Goal: Task Accomplishment & Management: Use online tool/utility

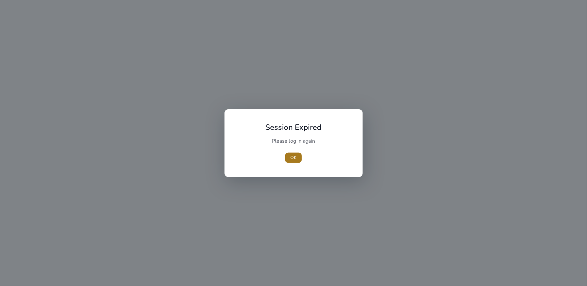
click at [297, 155] on span "button" at bounding box center [293, 157] width 17 height 15
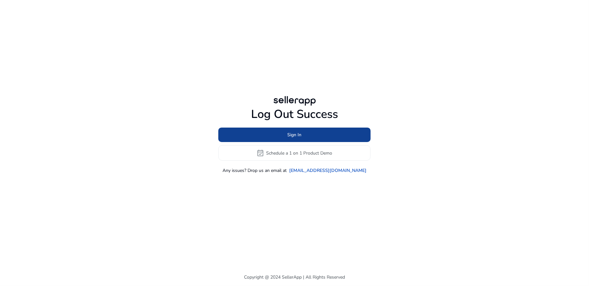
click at [304, 136] on span at bounding box center [294, 134] width 152 height 15
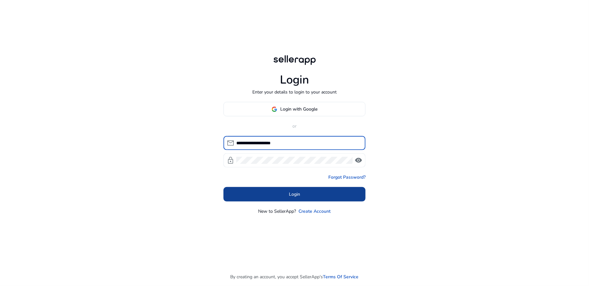
click at [291, 192] on span "Login" at bounding box center [294, 194] width 11 height 7
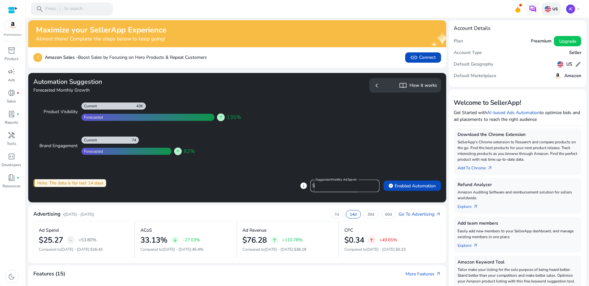
click at [548, 11] on img at bounding box center [548, 9] width 6 height 6
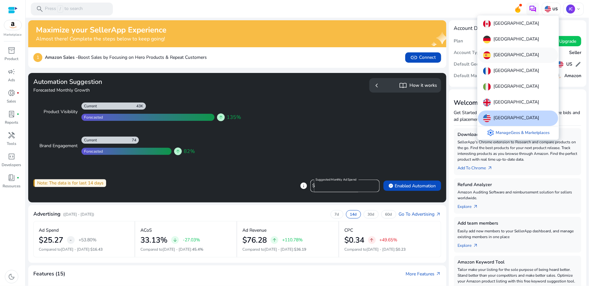
click at [503, 57] on p "[GEOGRAPHIC_DATA]" at bounding box center [517, 55] width 46 height 8
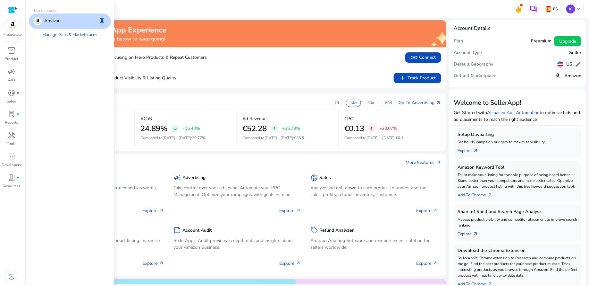
click at [11, 26] on img at bounding box center [12, 25] width 17 height 10
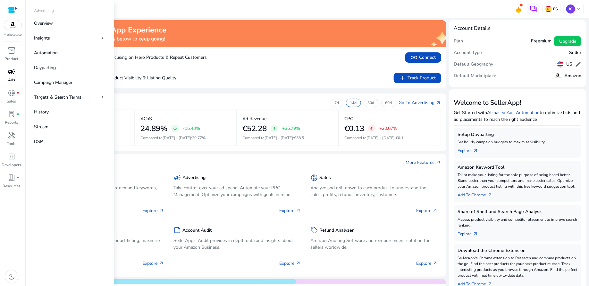
click at [14, 73] on span "campaign" at bounding box center [12, 72] width 8 height 8
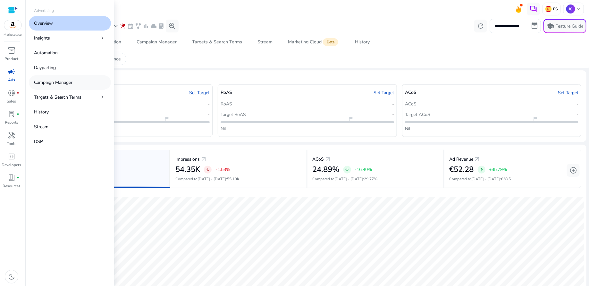
click at [52, 81] on p "Campaign Manager" at bounding box center [53, 82] width 38 height 7
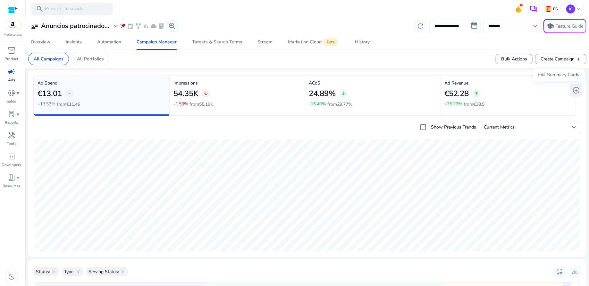
click at [575, 90] on span "add_circle" at bounding box center [577, 90] width 8 height 8
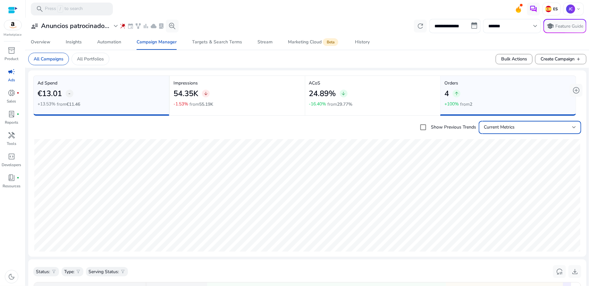
click at [573, 128] on div at bounding box center [575, 127] width 4 height 3
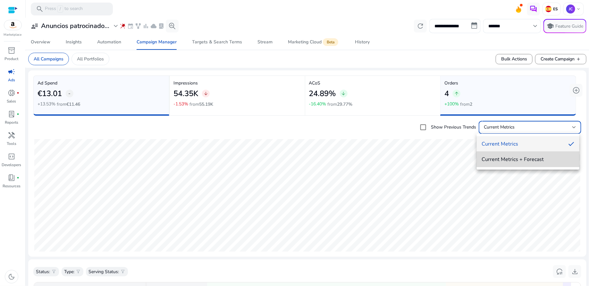
click at [548, 157] on span "Current Metrics + Forecast" at bounding box center [528, 159] width 92 height 7
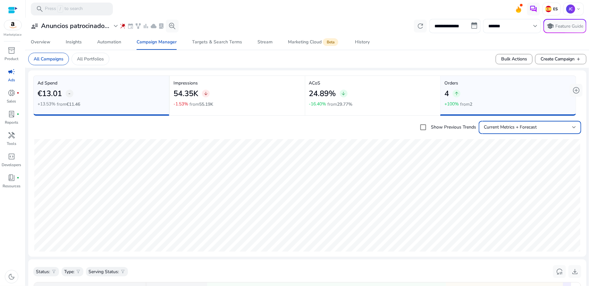
click at [573, 128] on div at bounding box center [575, 127] width 4 height 8
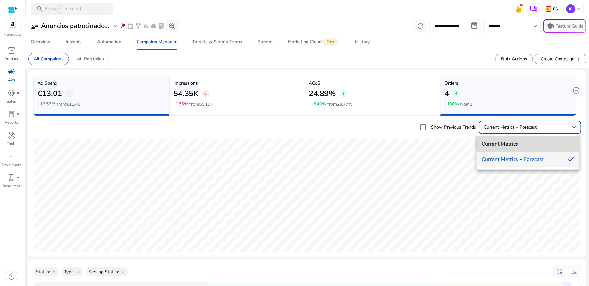
click at [539, 142] on span "Current Metrics" at bounding box center [528, 143] width 92 height 7
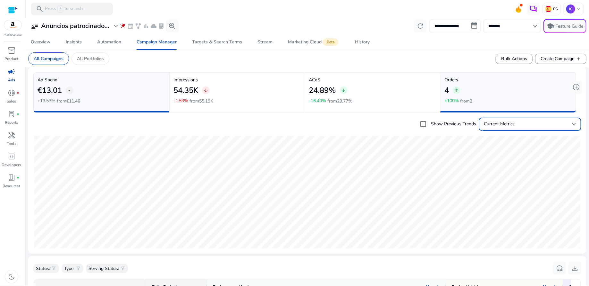
scroll to position [2, 0]
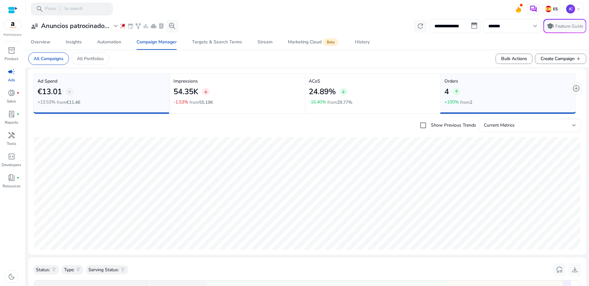
click at [259, 92] on div "54.35K arrow_downward" at bounding box center [238, 91] width 128 height 14
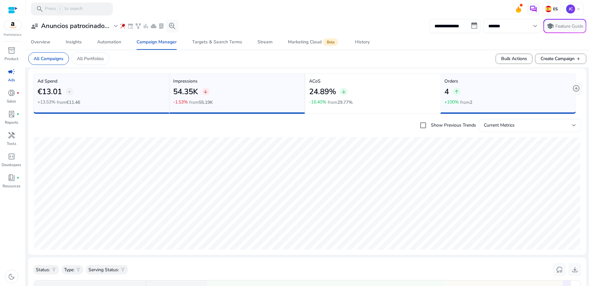
click at [259, 92] on div "54.35K arrow_downward" at bounding box center [238, 91] width 128 height 14
click at [397, 86] on div "24.89% arrow_downward" at bounding box center [373, 91] width 128 height 14
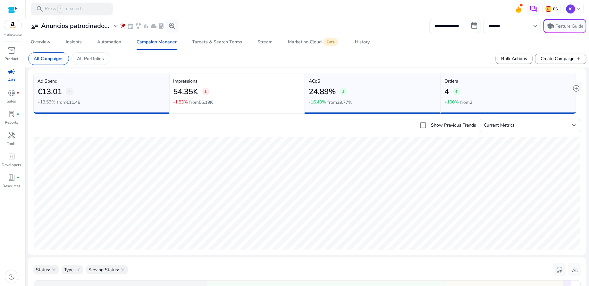
click at [397, 86] on div "24.89% arrow_downward" at bounding box center [373, 91] width 128 height 14
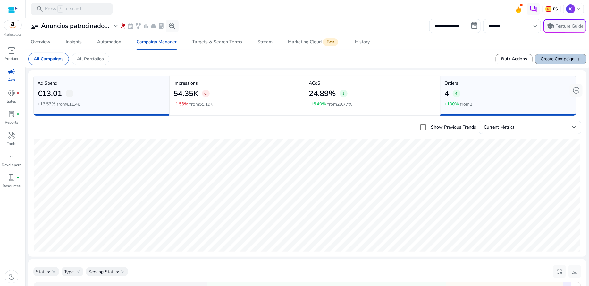
click at [578, 58] on span "add" at bounding box center [578, 58] width 5 height 5
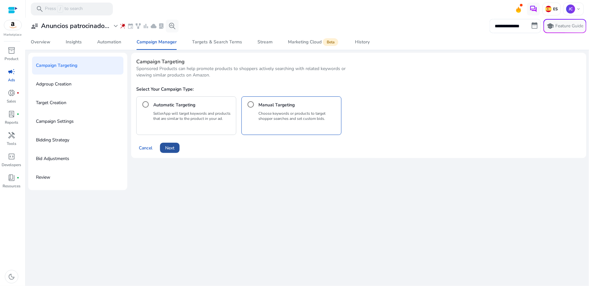
click at [168, 147] on span "Next" at bounding box center [169, 147] width 9 height 7
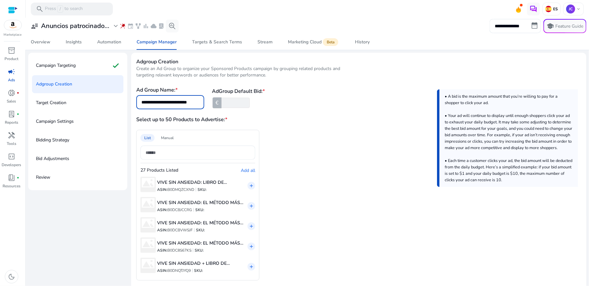
click at [198, 100] on input "**********" at bounding box center [170, 101] width 58 height 7
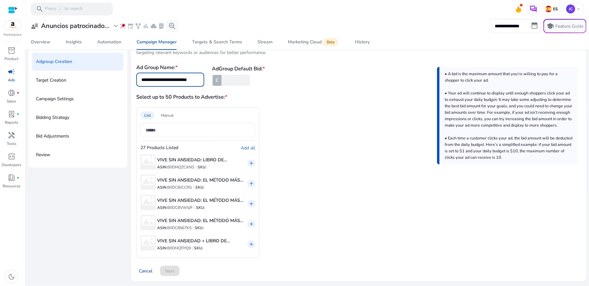
scroll to position [20, 0]
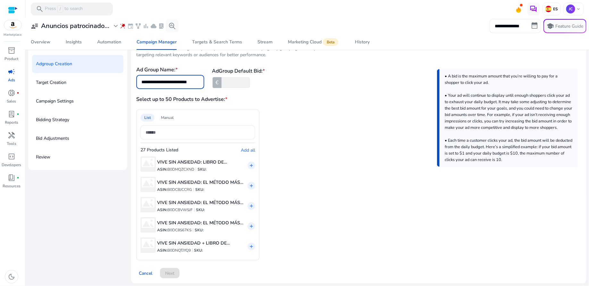
click at [205, 168] on p "SKU:" at bounding box center [202, 168] width 9 height 5
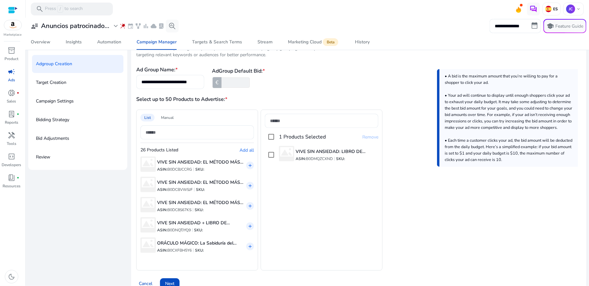
click at [195, 82] on input "**********" at bounding box center [170, 81] width 58 height 7
drag, startPoint x: 198, startPoint y: 81, endPoint x: 134, endPoint y: 78, distance: 64.6
click at [134, 78] on div "**********" at bounding box center [359, 162] width 456 height 261
click at [318, 79] on div "**********" at bounding box center [358, 77] width 445 height 23
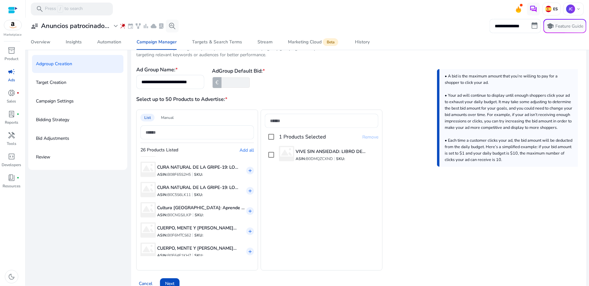
scroll to position [424, 0]
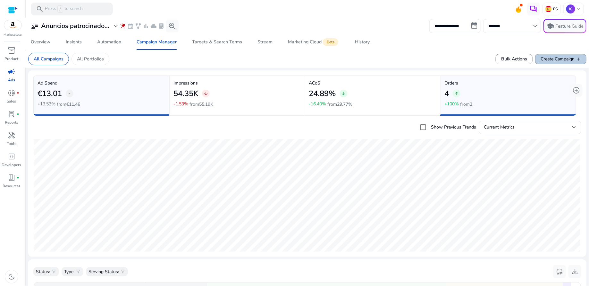
click at [567, 60] on span "Create Campaign add" at bounding box center [561, 58] width 40 height 7
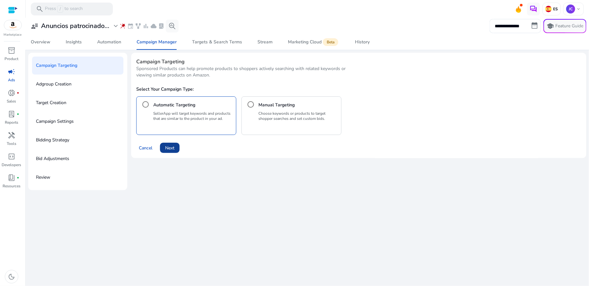
click at [175, 148] on span at bounding box center [170, 147] width 20 height 15
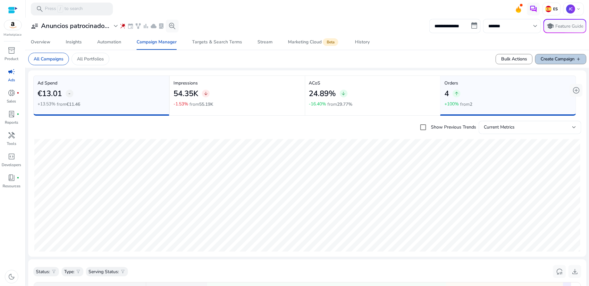
click at [555, 61] on span "Create Campaign add" at bounding box center [561, 58] width 40 height 7
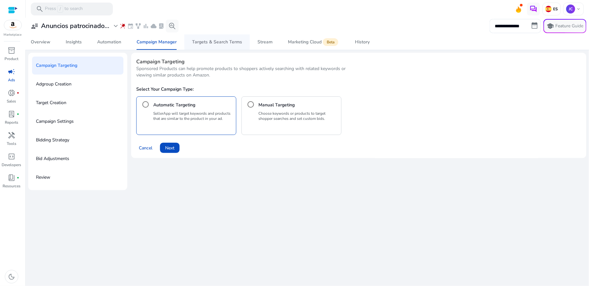
click at [224, 43] on div "Targets & Search Terms" at bounding box center [217, 42] width 50 height 4
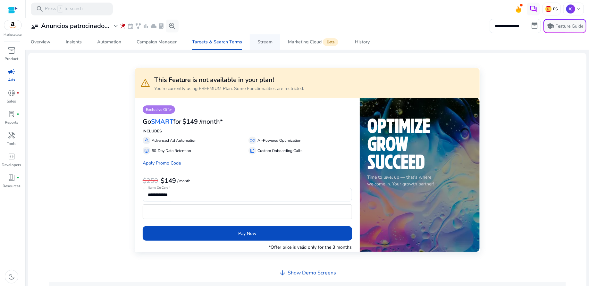
click at [268, 41] on div "Stream" at bounding box center [265, 42] width 15 height 4
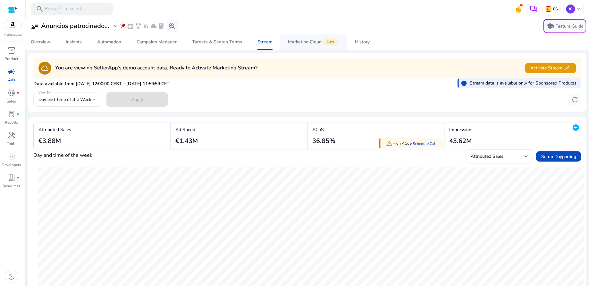
click at [303, 41] on div "Marketing Cloud Beta" at bounding box center [314, 41] width 52 height 5
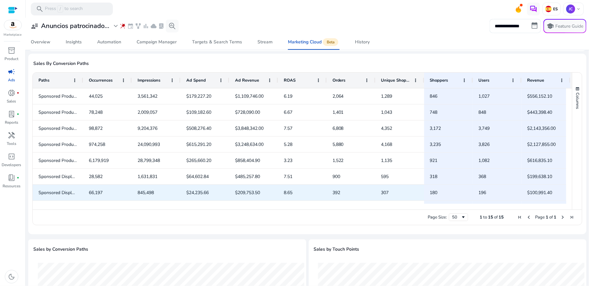
scroll to position [83, 0]
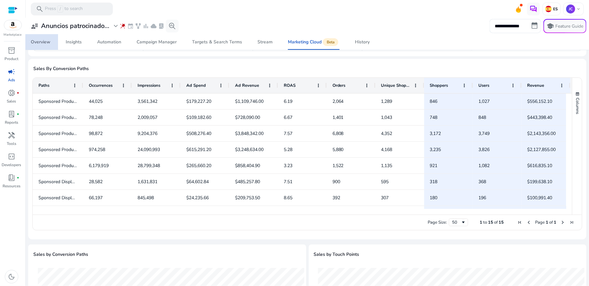
click at [46, 40] on div "Overview" at bounding box center [41, 42] width 20 height 4
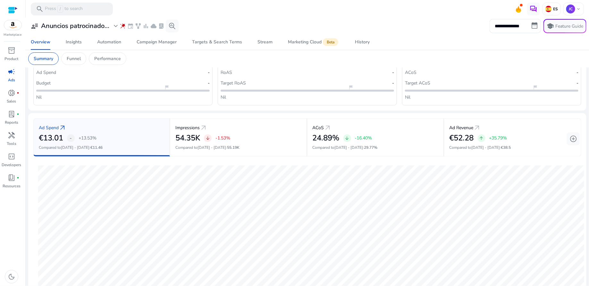
scroll to position [30, 0]
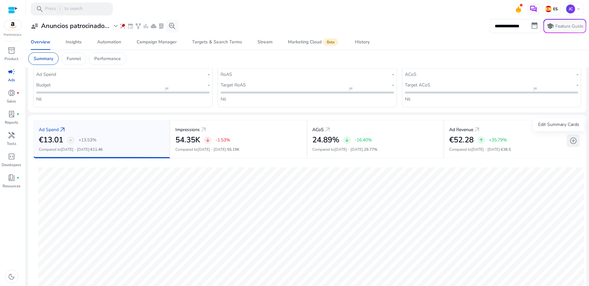
click at [572, 141] on span "add_circle" at bounding box center [574, 141] width 8 height 8
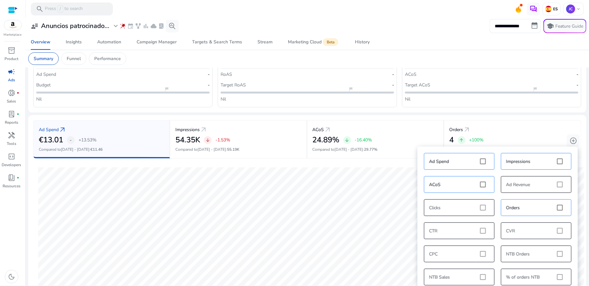
click at [553, 101] on div "Nil" at bounding box center [492, 98] width 174 height 11
click at [555, 98] on div "Nil" at bounding box center [492, 98] width 174 height 11
click at [572, 140] on span "add_circle" at bounding box center [574, 141] width 8 height 8
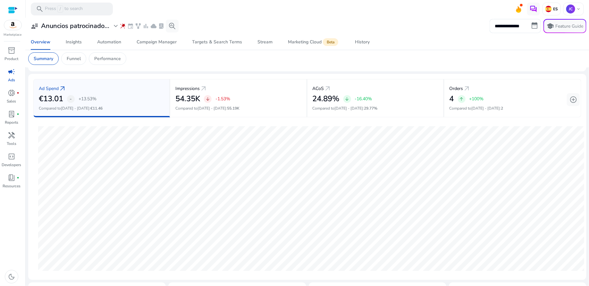
scroll to position [71, 0]
click at [507, 94] on div "4 arrow_upward +100%" at bounding box center [513, 98] width 126 height 9
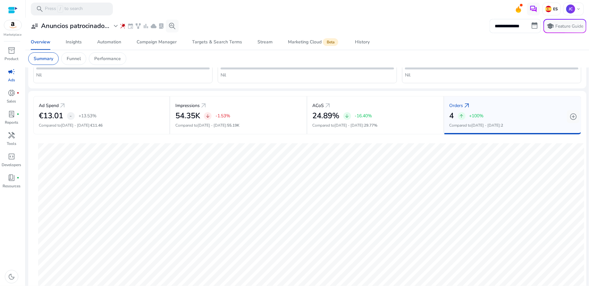
scroll to position [53, 0]
click at [115, 61] on p "Performance" at bounding box center [107, 58] width 27 height 7
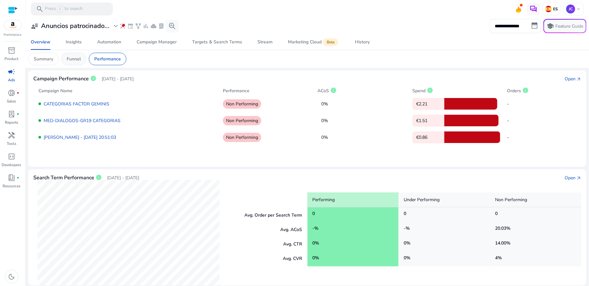
click at [69, 58] on p "Funnel" at bounding box center [74, 58] width 14 height 7
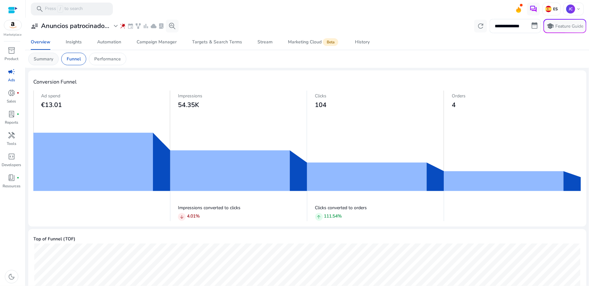
click at [43, 60] on p "Summary" at bounding box center [44, 58] width 20 height 7
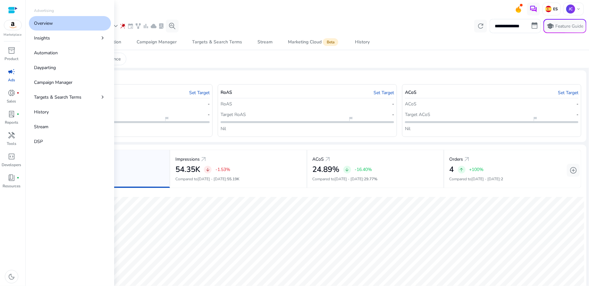
click at [13, 74] on span "campaign" at bounding box center [12, 72] width 8 height 8
click at [59, 40] on link "Insights chevron_right" at bounding box center [70, 38] width 82 height 14
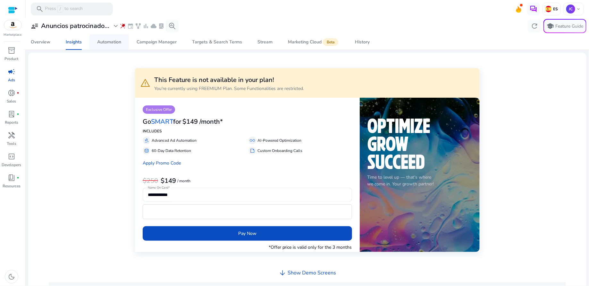
click at [110, 43] on div "Automation" at bounding box center [109, 42] width 24 height 4
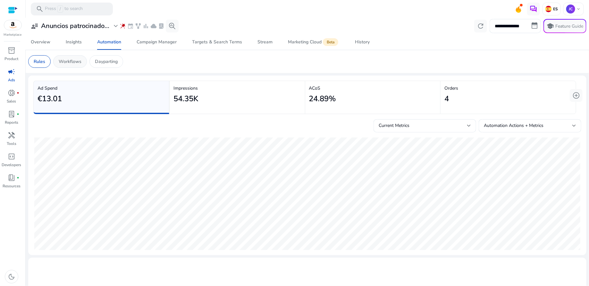
click at [74, 61] on p "Workflows" at bounding box center [70, 61] width 23 height 7
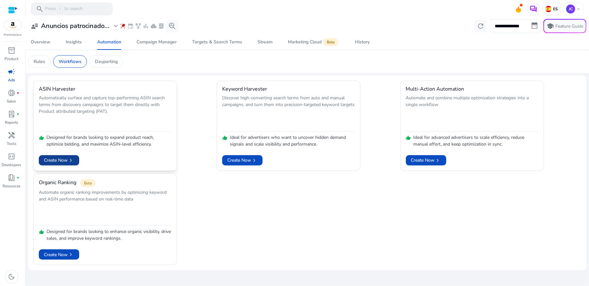
click at [60, 158] on span "Create Now chevron_right" at bounding box center [59, 160] width 30 height 7
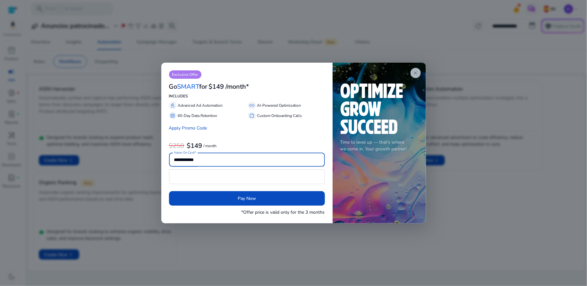
click at [415, 73] on span "close" at bounding box center [415, 72] width 5 height 5
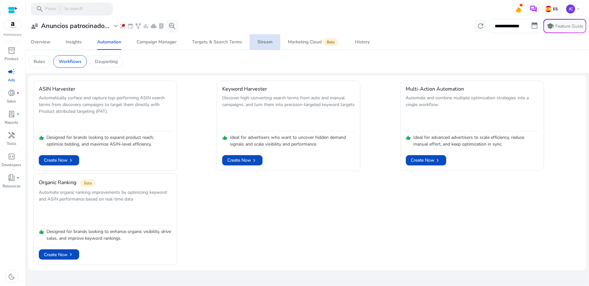
click at [267, 41] on div "Stream" at bounding box center [265, 42] width 15 height 4
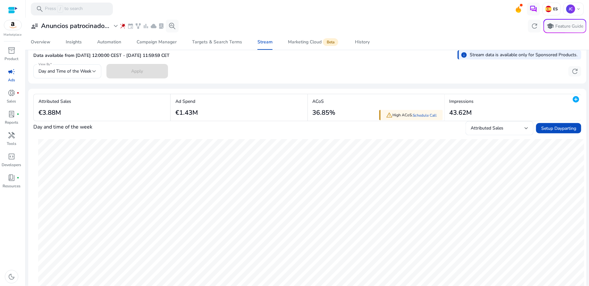
scroll to position [45, 0]
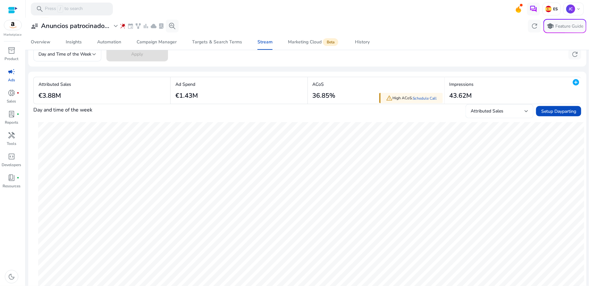
click at [525, 112] on div at bounding box center [527, 111] width 4 height 3
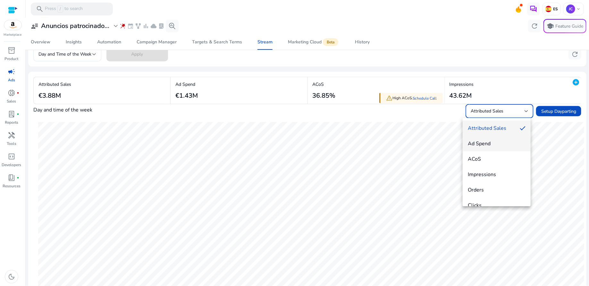
click at [496, 142] on span "Ad Spend" at bounding box center [497, 143] width 58 height 7
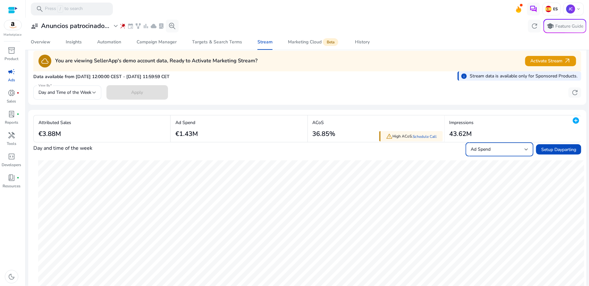
scroll to position [0, 0]
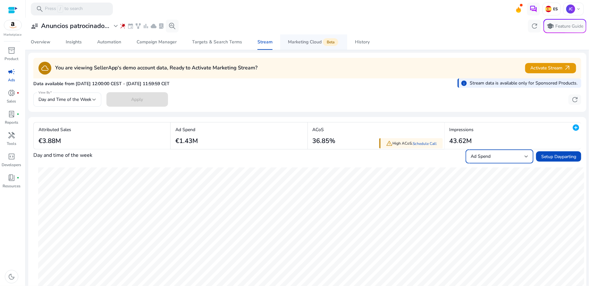
click at [296, 40] on div "Marketing Cloud Beta" at bounding box center [314, 41] width 52 height 5
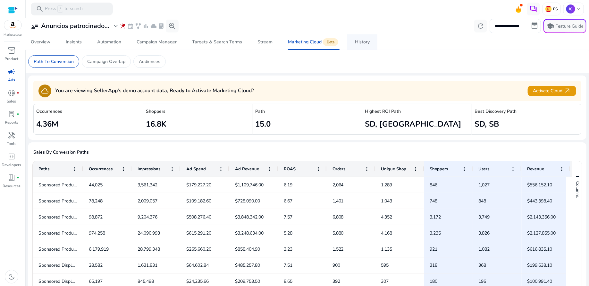
click at [368, 42] on div "History" at bounding box center [362, 42] width 15 height 4
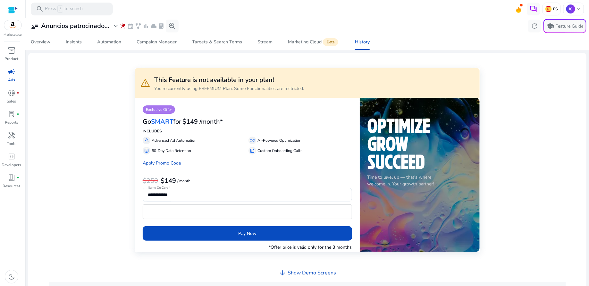
click at [316, 274] on h4 "Show Demo Screens" at bounding box center [312, 272] width 48 height 6
click at [319, 272] on h4 "Show Demo Screens" at bounding box center [312, 272] width 48 height 6
click at [517, 9] on icon at bounding box center [518, 9] width 5 height 7
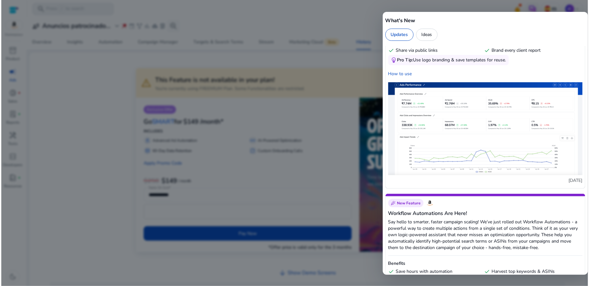
scroll to position [2039, 0]
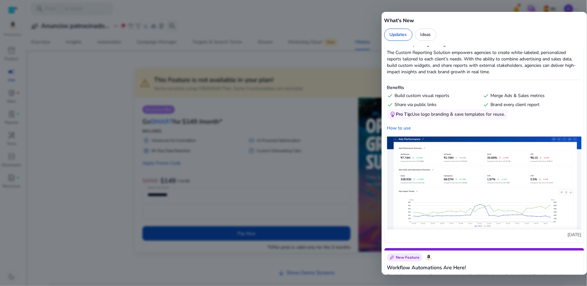
click at [428, 35] on div "Ideas" at bounding box center [425, 35] width 21 height 12
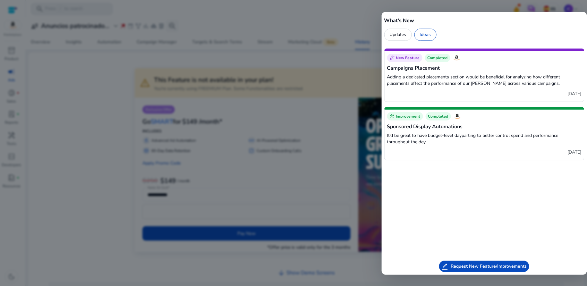
click at [371, 27] on div at bounding box center [293, 143] width 587 height 286
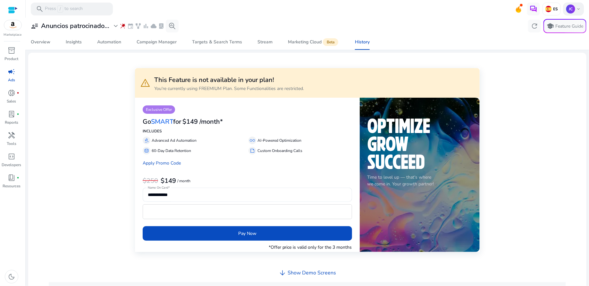
click at [577, 6] on span "keyboard_arrow_down" at bounding box center [578, 8] width 5 height 5
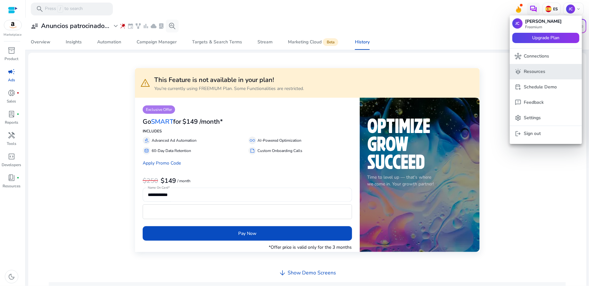
click at [543, 69] on p "Resources" at bounding box center [534, 71] width 21 height 7
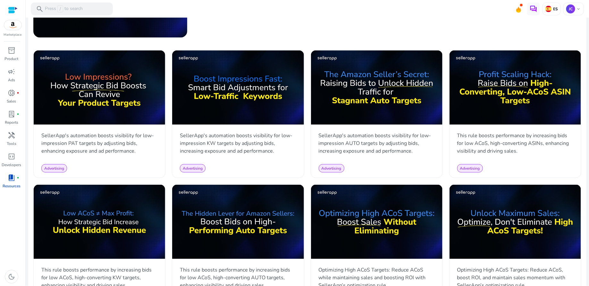
scroll to position [322, 0]
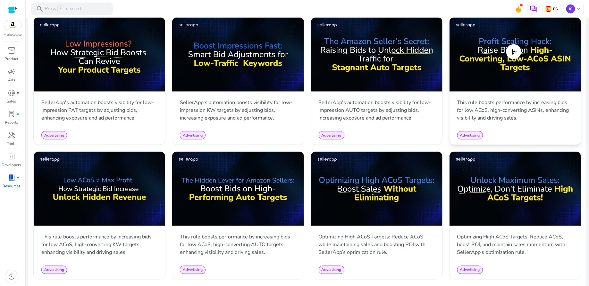
click at [512, 63] on img at bounding box center [516, 54] width 132 height 74
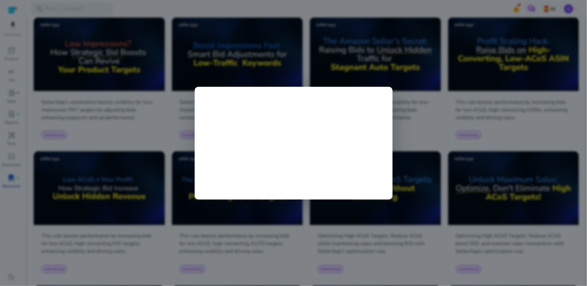
click at [135, 19] on div at bounding box center [293, 143] width 587 height 286
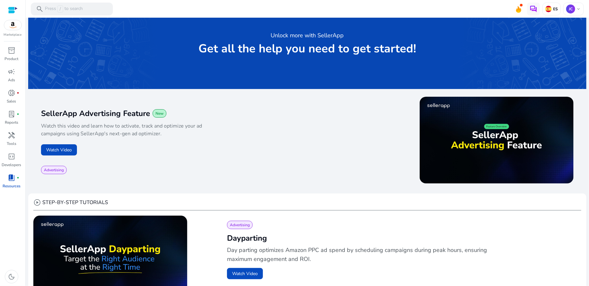
scroll to position [0, 0]
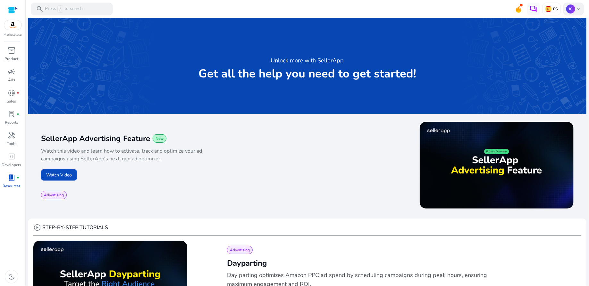
click at [577, 10] on span "keyboard_arrow_down" at bounding box center [578, 8] width 5 height 5
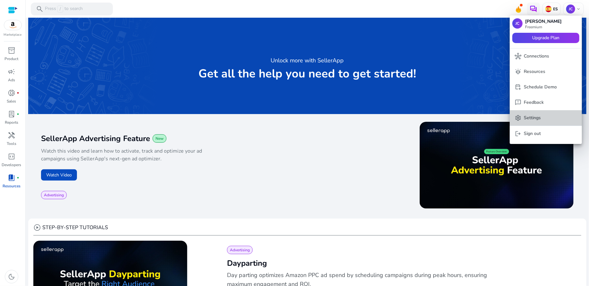
click at [537, 113] on button "settings Settings" at bounding box center [546, 117] width 72 height 15
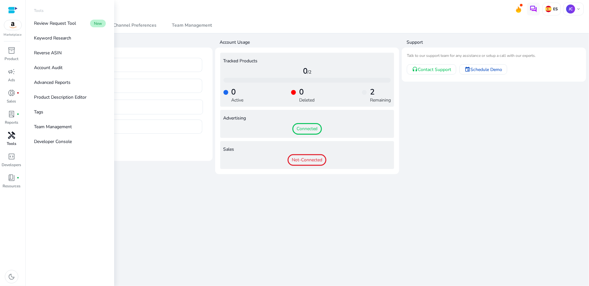
click at [11, 138] on span "handyman" at bounding box center [12, 135] width 8 height 8
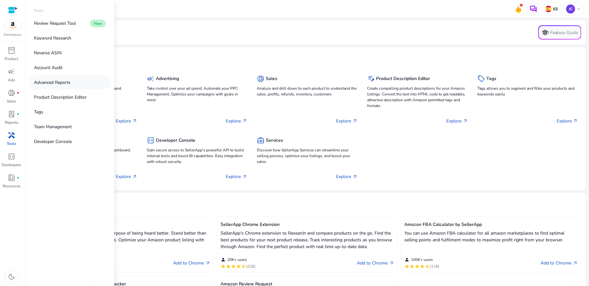
click at [60, 83] on p "Advanced Reports" at bounding box center [52, 82] width 37 height 7
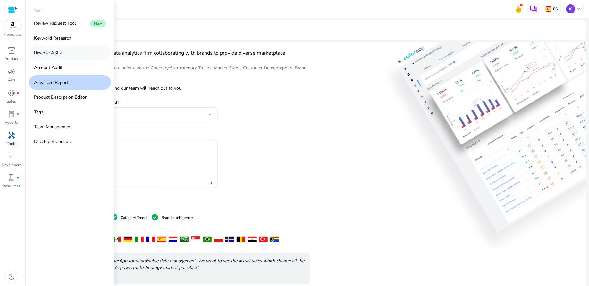
click at [57, 53] on p "Reverse ASIN" at bounding box center [48, 52] width 28 height 7
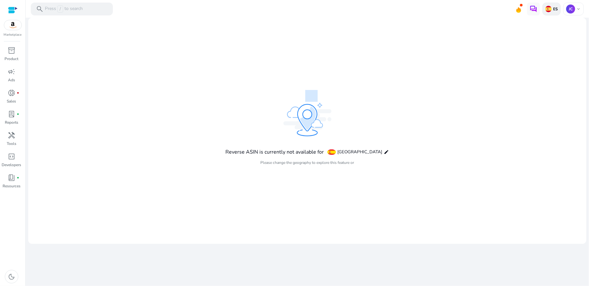
click at [558, 10] on p "ES" at bounding box center [555, 8] width 6 height 5
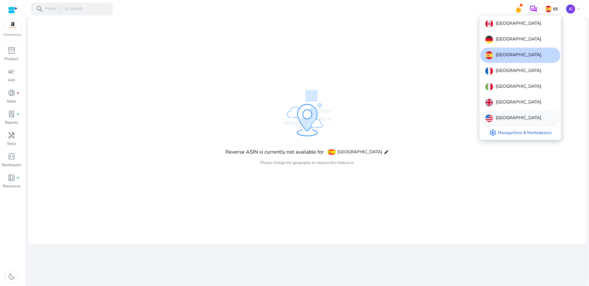
click at [509, 118] on p "[GEOGRAPHIC_DATA]" at bounding box center [519, 118] width 46 height 8
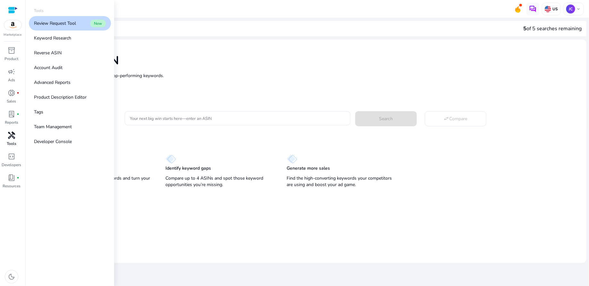
click at [13, 139] on span "handyman" at bounding box center [12, 135] width 8 height 8
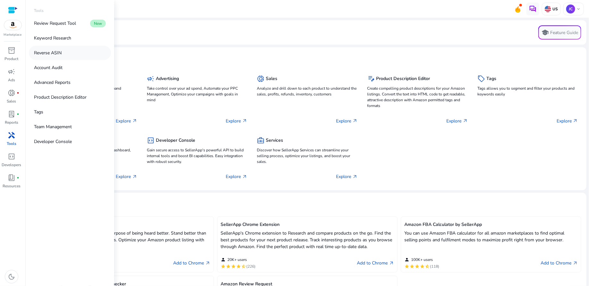
click at [55, 54] on p "Reverse ASIN" at bounding box center [48, 52] width 28 height 7
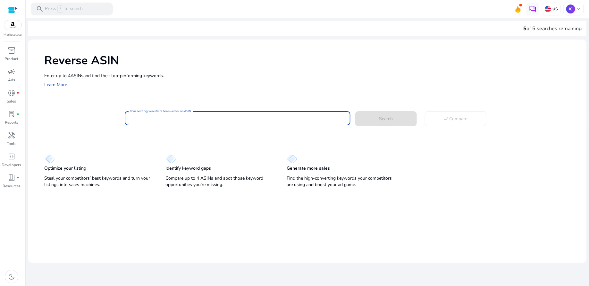
click at [208, 117] on input "Your next big win starts here—enter an ASIN" at bounding box center [238, 118] width 216 height 7
click at [206, 116] on input "Your next big win starts here—enter an ASIN" at bounding box center [238, 118] width 216 height 7
paste input "**********"
type input "**********"
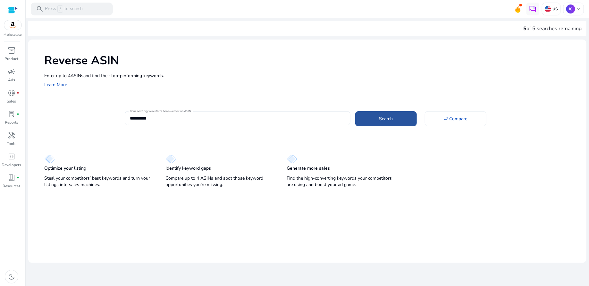
click at [382, 119] on span "Search" at bounding box center [386, 118] width 14 height 7
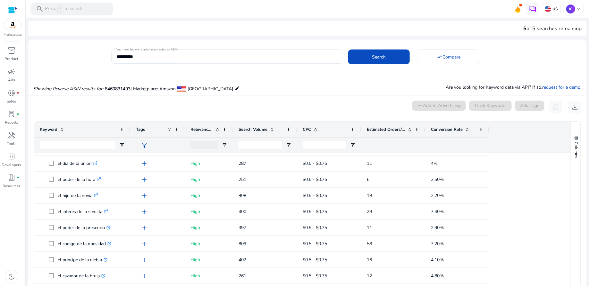
scroll to position [535, 0]
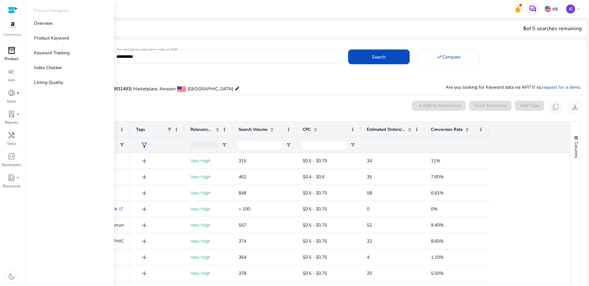
click at [10, 55] on link "inventory_2 Product" at bounding box center [11, 55] width 23 height 21
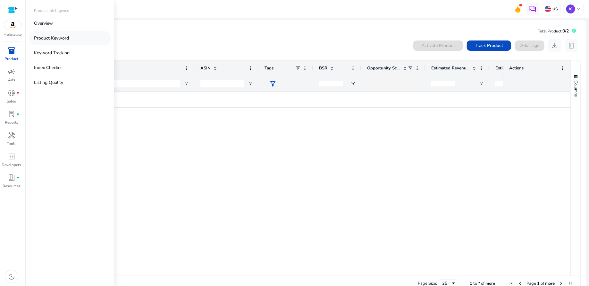
click at [62, 41] on p "Product Keyword" at bounding box center [51, 38] width 35 height 7
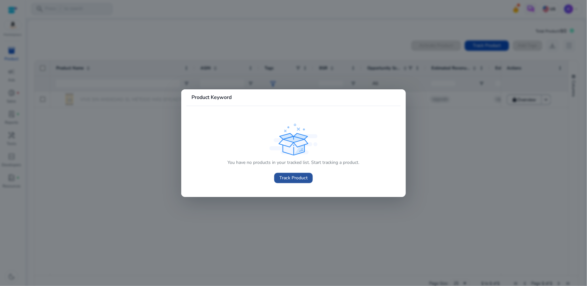
click at [292, 176] on span "Track Product" at bounding box center [293, 177] width 28 height 7
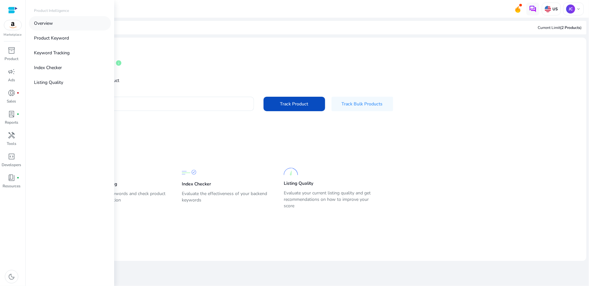
click at [45, 21] on p "Overview" at bounding box center [43, 23] width 19 height 7
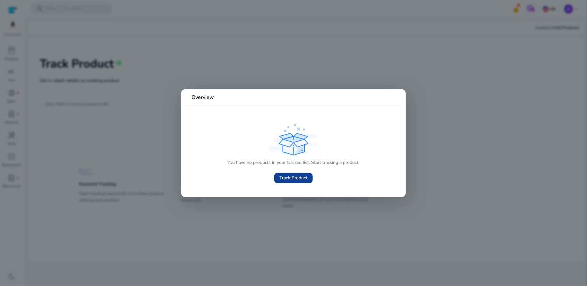
click at [291, 180] on span "Track Product" at bounding box center [293, 177] width 28 height 7
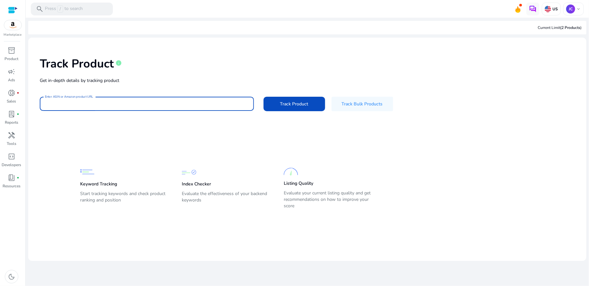
click at [206, 104] on input "Enter ASIN or Amazon product URL" at bounding box center [147, 103] width 204 height 7
paste input "**********"
type input "**********"
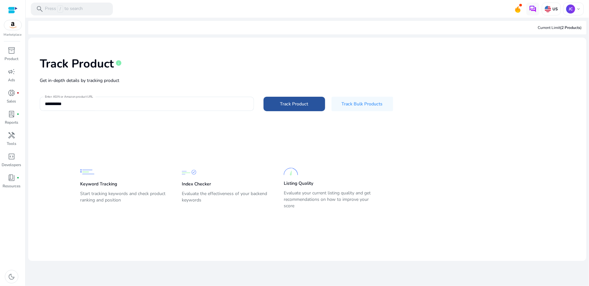
click at [303, 105] on span "Track Product" at bounding box center [294, 103] width 28 height 7
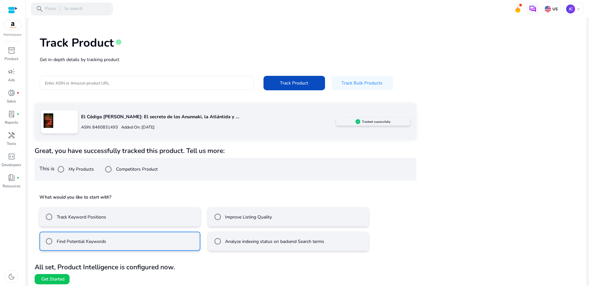
scroll to position [24, 0]
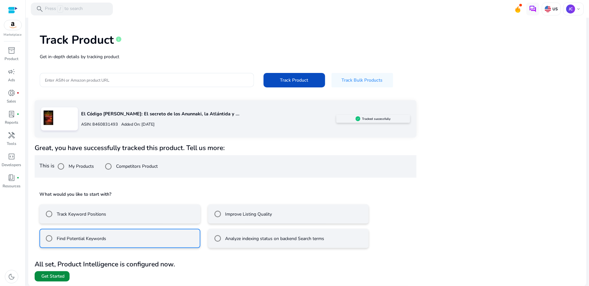
click at [59, 276] on span "Get Started" at bounding box center [52, 276] width 23 height 6
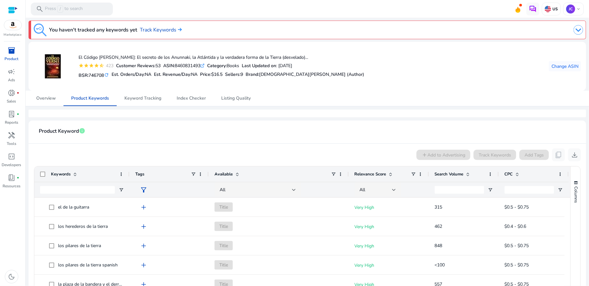
scroll to position [2, 0]
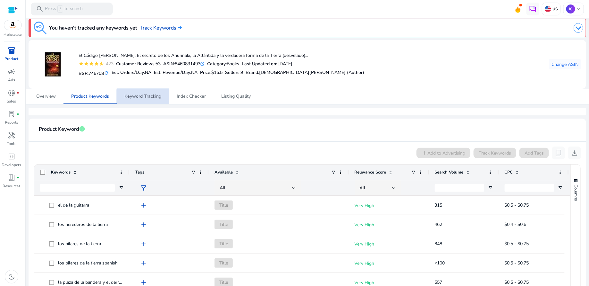
click at [156, 97] on span "Keyword Tracking" at bounding box center [142, 96] width 37 height 4
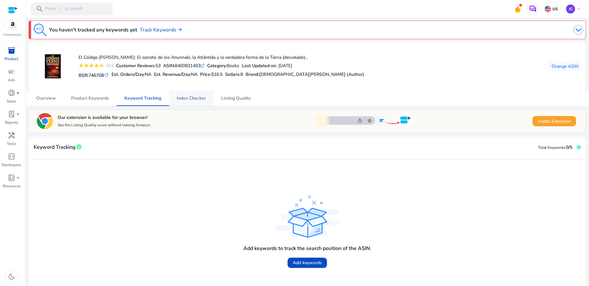
click at [190, 98] on span "Index Checker" at bounding box center [191, 98] width 29 height 4
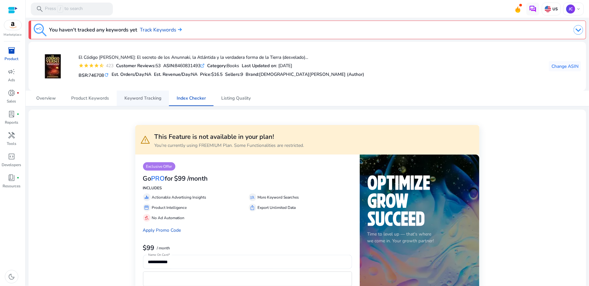
click at [146, 100] on span "Keyword Tracking" at bounding box center [142, 98] width 37 height 4
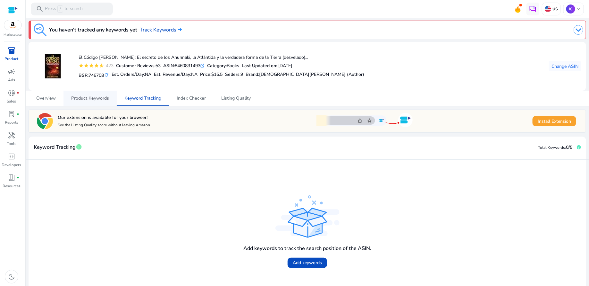
click at [102, 98] on span "Product Keywords" at bounding box center [90, 98] width 38 height 4
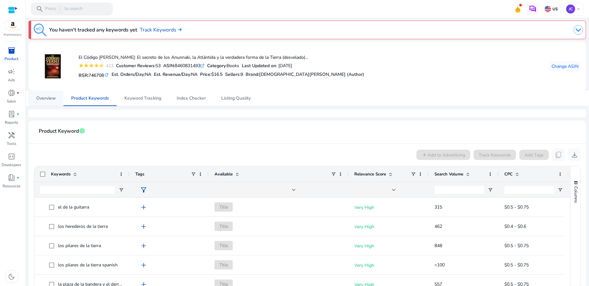
click at [51, 99] on span "Overview" at bounding box center [46, 98] width 20 height 4
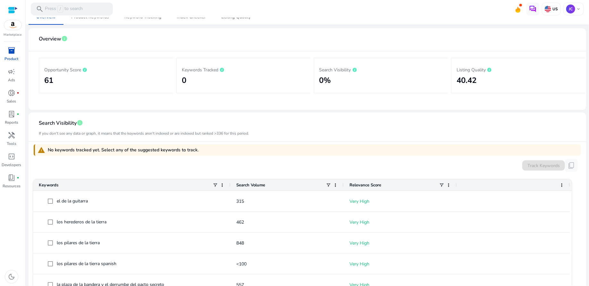
scroll to position [81, 0]
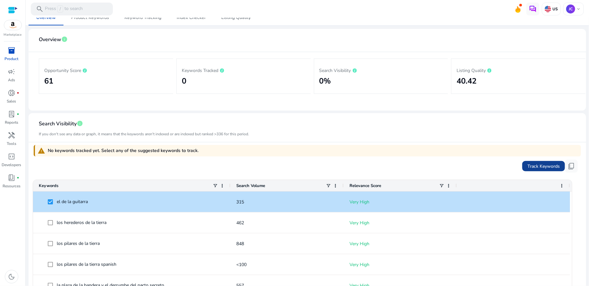
click at [550, 163] on span "Track Keywords" at bounding box center [544, 166] width 32 height 7
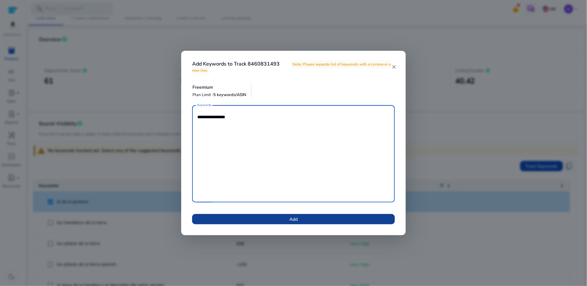
click at [328, 218] on span at bounding box center [293, 218] width 203 height 15
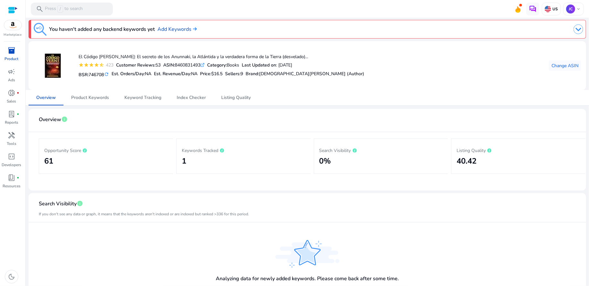
scroll to position [0, 0]
